Goal: Task Accomplishment & Management: Manage account settings

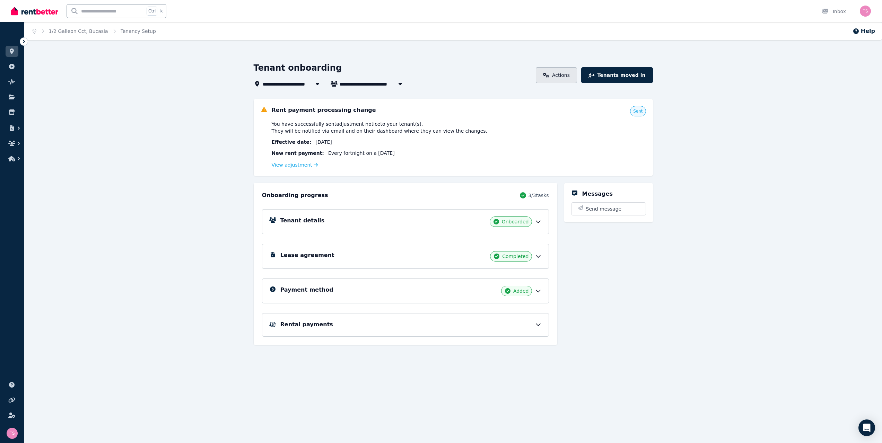
click at [521, 74] on icon at bounding box center [546, 75] width 6 height 5
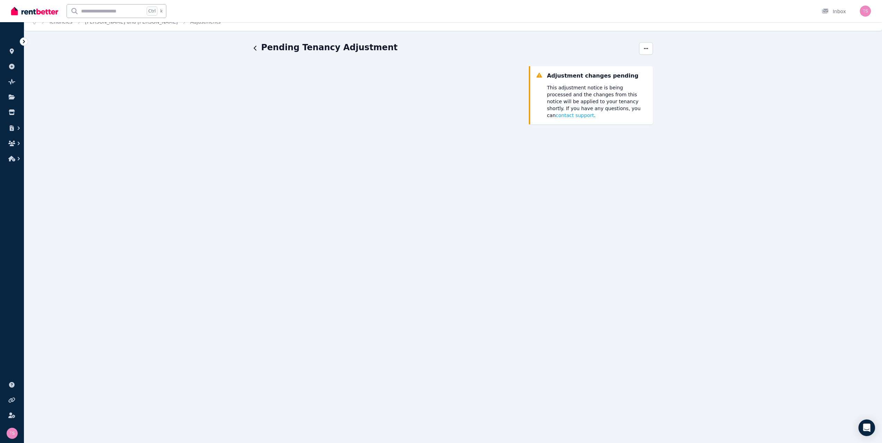
scroll to position [44, 0]
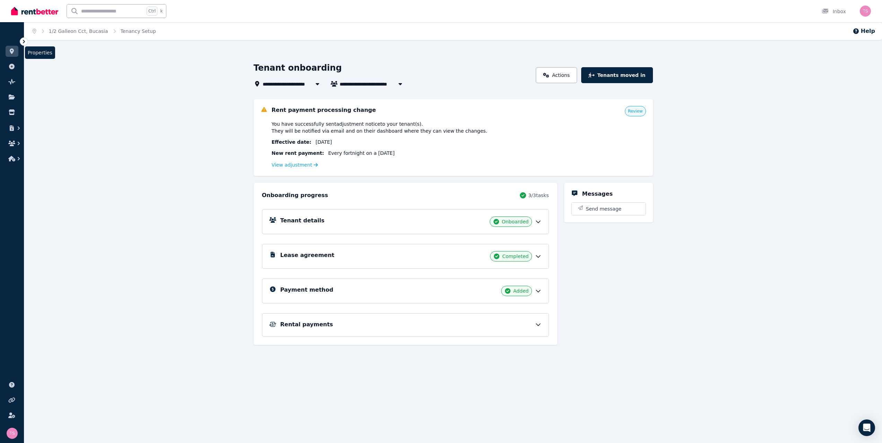
click at [12, 50] on icon at bounding box center [12, 52] width 4 height 6
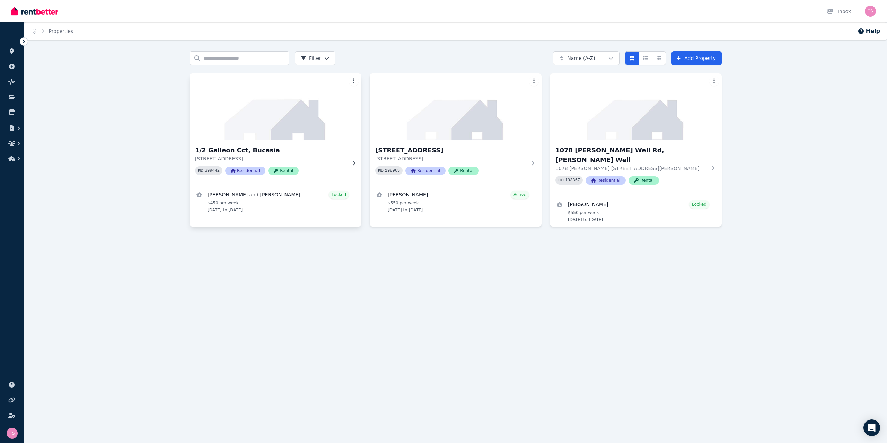
click at [287, 128] on img at bounding box center [275, 107] width 181 height 70
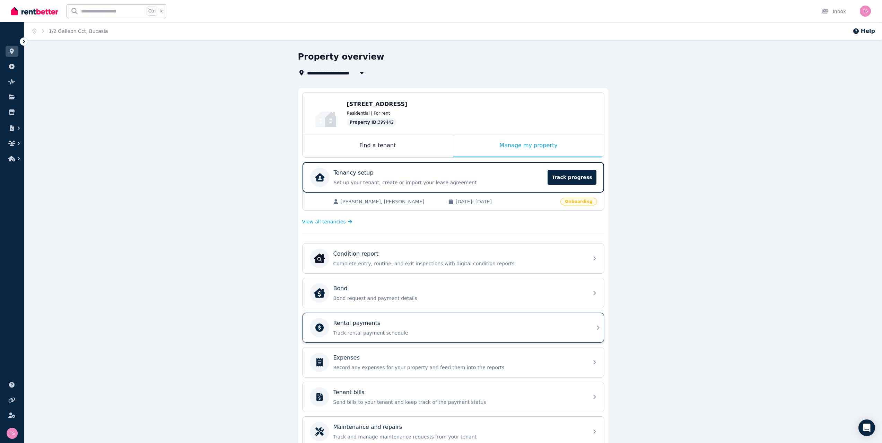
click at [354, 274] on p "Rental payments" at bounding box center [356, 323] width 47 height 8
